Goal: Task Accomplishment & Management: Use online tool/utility

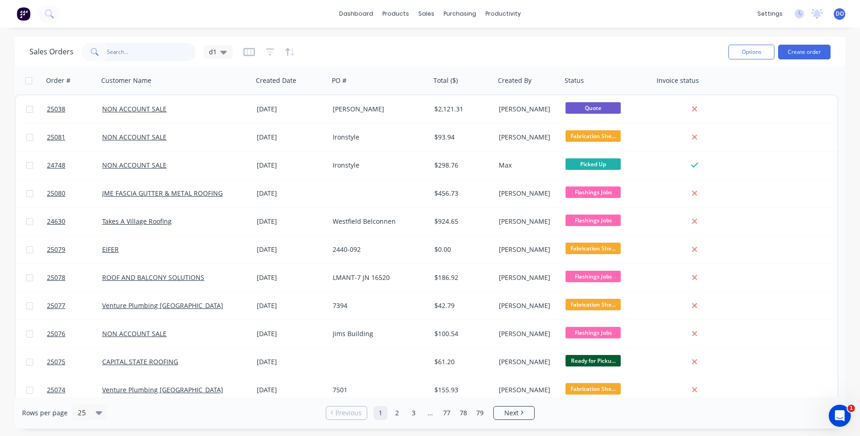
click at [116, 58] on input "text" at bounding box center [152, 52] width 90 height 18
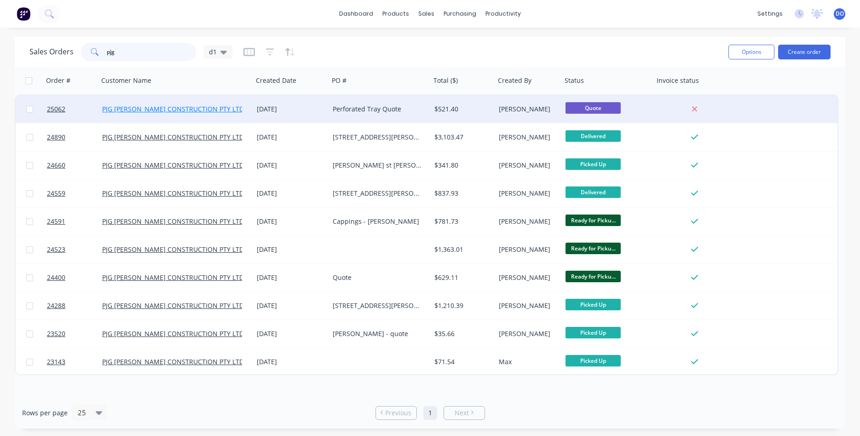
type input "pjg"
click at [204, 112] on link "PJG FRAWLEY CONSTRUCTION PTY LTD" at bounding box center [173, 108] width 142 height 9
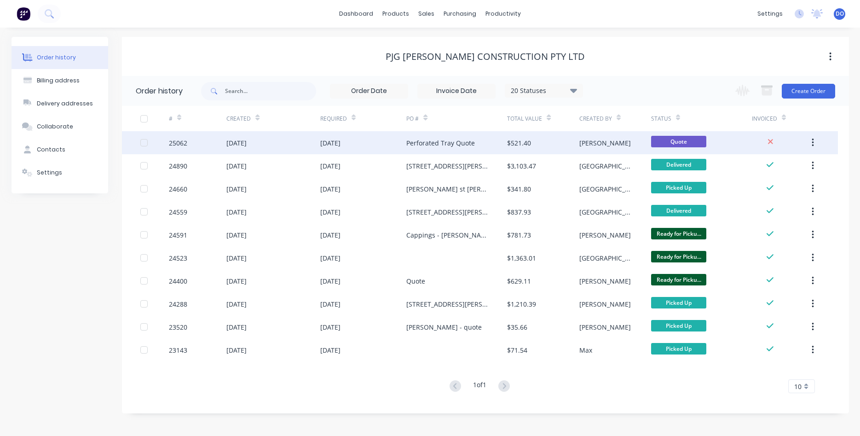
click at [399, 146] on div "[DATE]" at bounding box center [363, 142] width 87 height 23
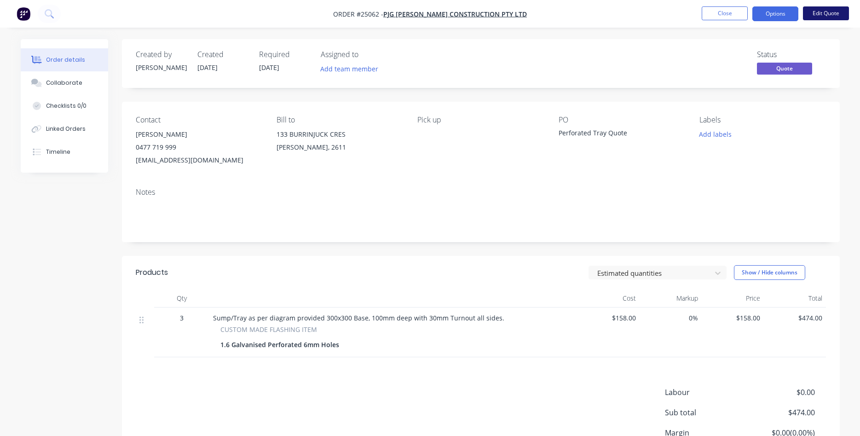
click at [835, 12] on button "Edit Quote" at bounding box center [826, 13] width 46 height 14
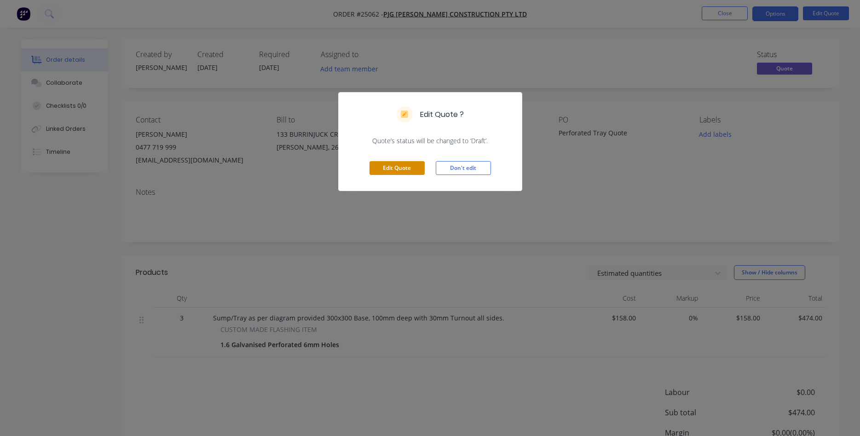
click at [390, 168] on button "Edit Quote" at bounding box center [397, 168] width 55 height 14
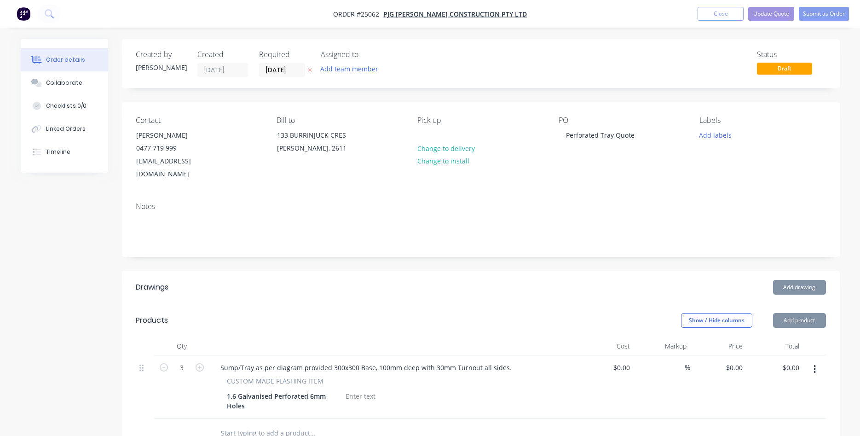
type input "$158.00"
type input "$474.00"
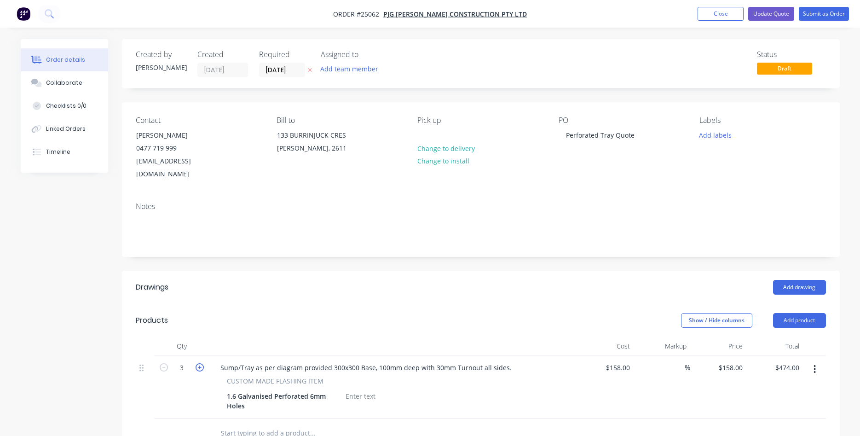
click at [199, 363] on icon "button" at bounding box center [200, 367] width 8 height 8
type input "4"
type input "$632.00"
click at [199, 363] on icon "button" at bounding box center [200, 367] width 8 height 8
type input "5"
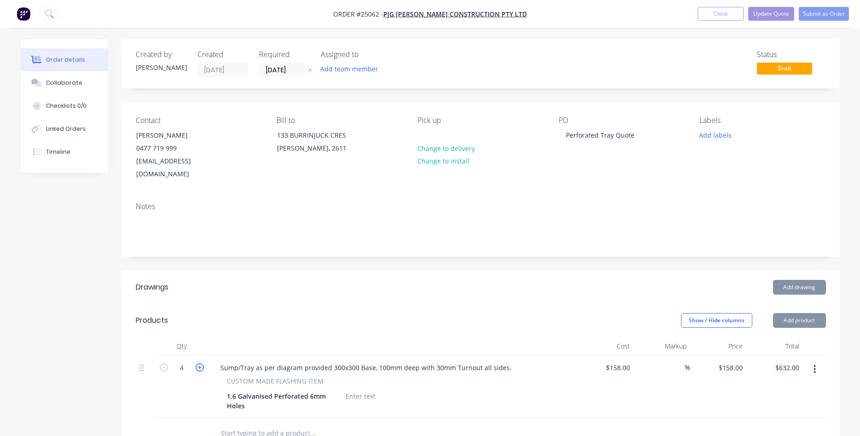
type input "$790.00"
click at [831, 17] on button "Submit as Order" at bounding box center [824, 14] width 50 height 14
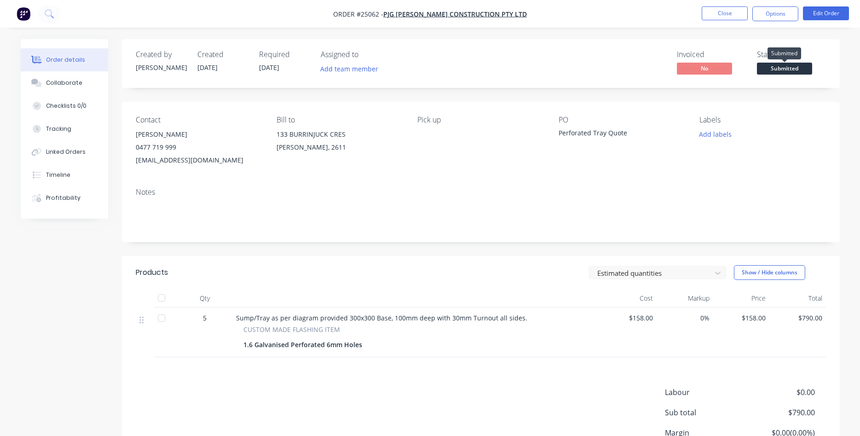
click at [794, 70] on span "Submitted" at bounding box center [784, 69] width 55 height 12
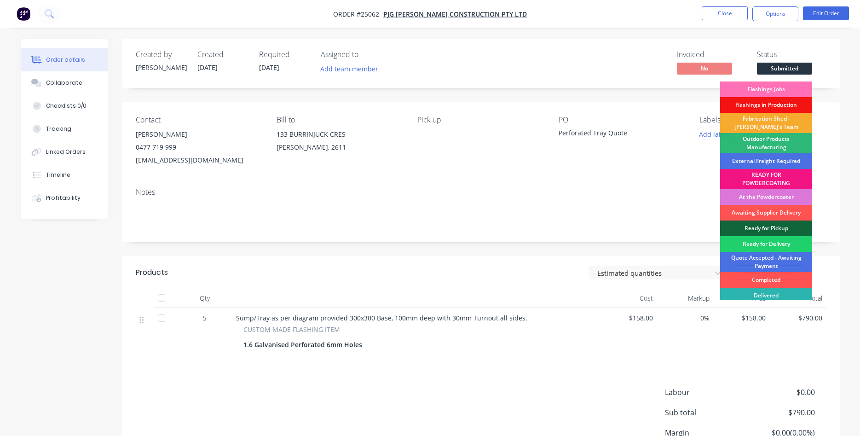
click at [762, 123] on div "Fabrication Shed - Gary's Team" at bounding box center [766, 123] width 92 height 20
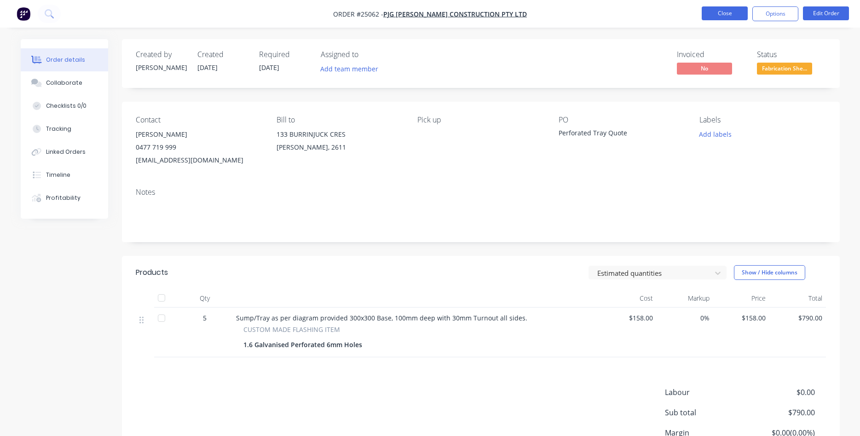
click at [727, 15] on button "Close" at bounding box center [725, 13] width 46 height 14
